Goal: Task Accomplishment & Management: Use online tool/utility

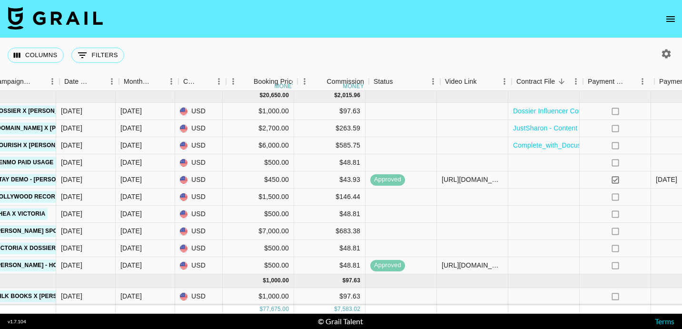
scroll to position [420, 569]
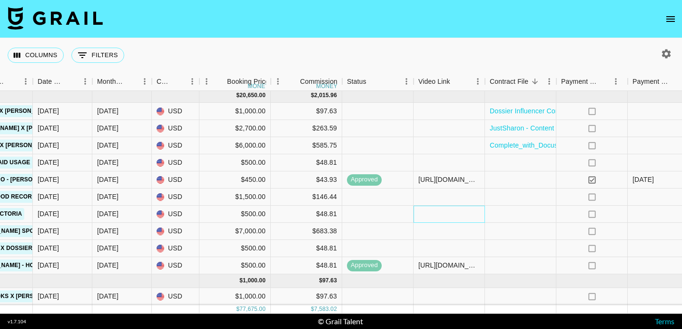
click at [469, 215] on div at bounding box center [449, 214] width 71 height 17
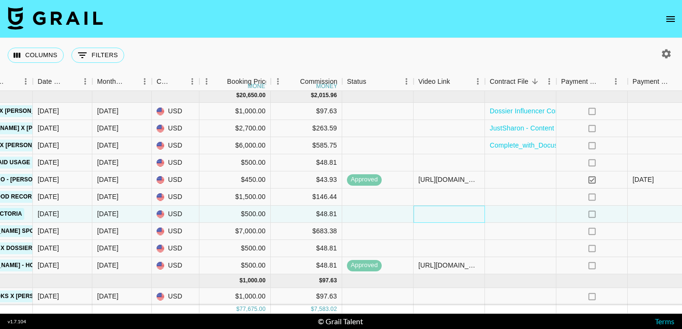
click at [469, 215] on div at bounding box center [449, 214] width 71 height 17
type input "[URL][DOMAIN_NAME]"
click at [504, 209] on div at bounding box center [520, 214] width 71 height 17
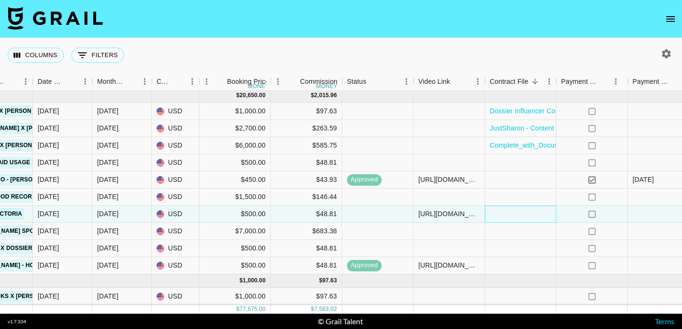
click at [528, 219] on div at bounding box center [520, 214] width 71 height 17
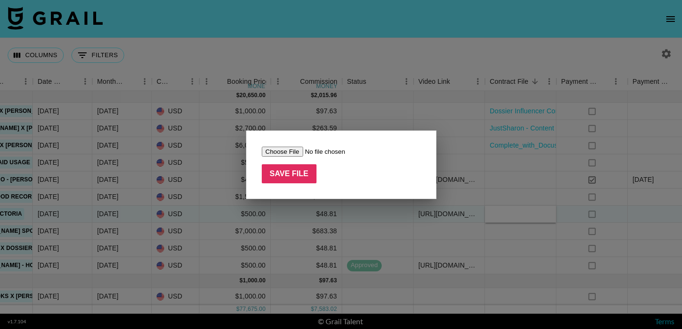
click at [280, 153] on input "file" at bounding box center [322, 152] width 120 height 10
type input "C:\fakepath\Complete_with_Docusign_Victoria_x_Thea_Influ.pdf"
click at [280, 179] on input "Save File" at bounding box center [289, 173] width 55 height 19
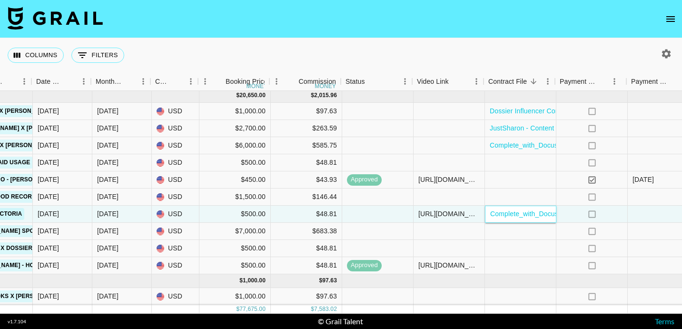
scroll to position [420, 696]
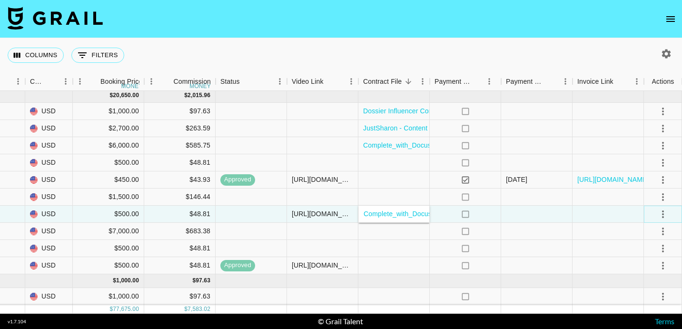
click at [666, 213] on icon "select merge strategy" at bounding box center [662, 214] width 11 height 11
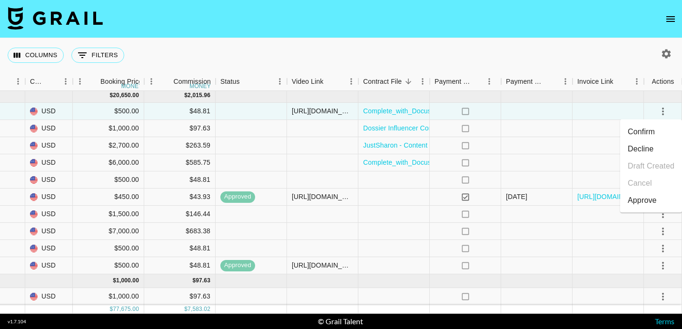
click at [574, 45] on div "Columns 0 Filters + Booking" at bounding box center [341, 55] width 682 height 34
click at [662, 112] on icon "select merge strategy" at bounding box center [662, 111] width 11 height 11
click at [647, 195] on div "Approve" at bounding box center [642, 200] width 29 height 11
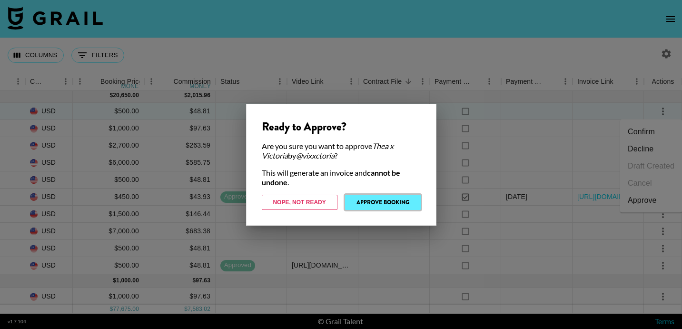
click at [397, 209] on button "Approve Booking" at bounding box center [383, 202] width 76 height 15
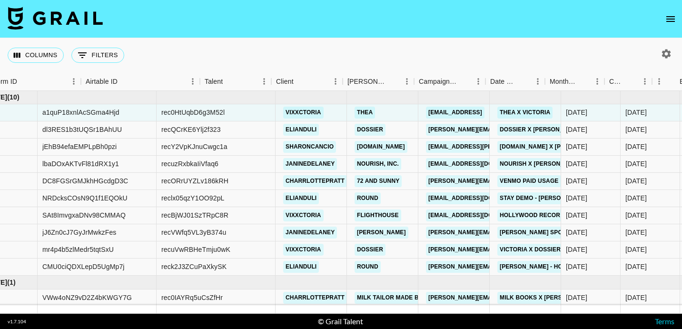
scroll to position [419, 0]
